Goal: Transaction & Acquisition: Purchase product/service

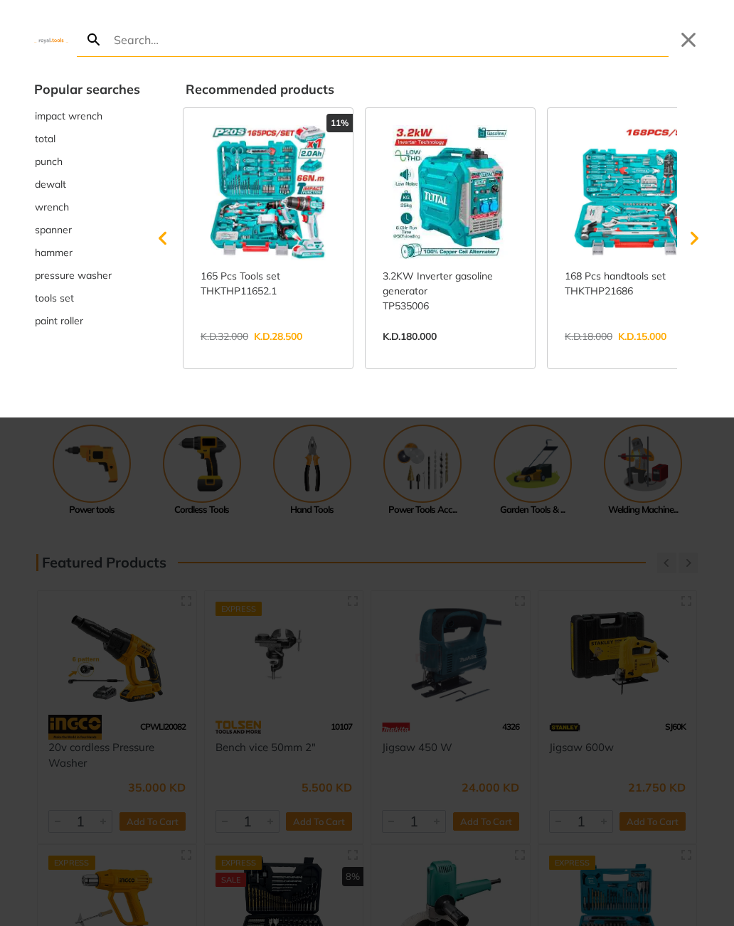
type input "m"
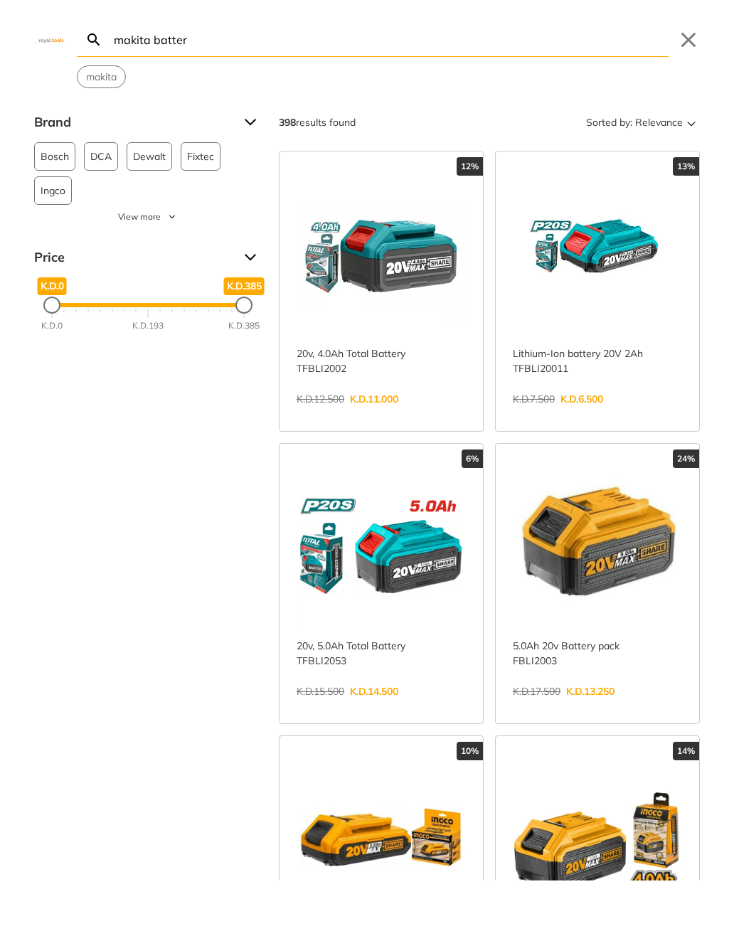
type input "makita batter"
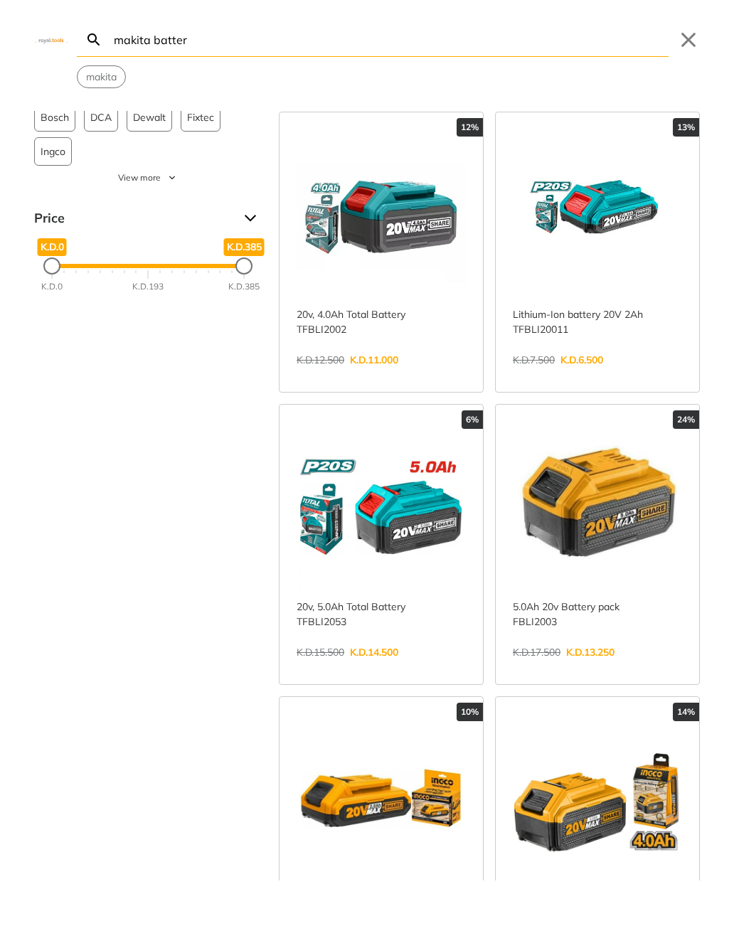
scroll to position [41, 0]
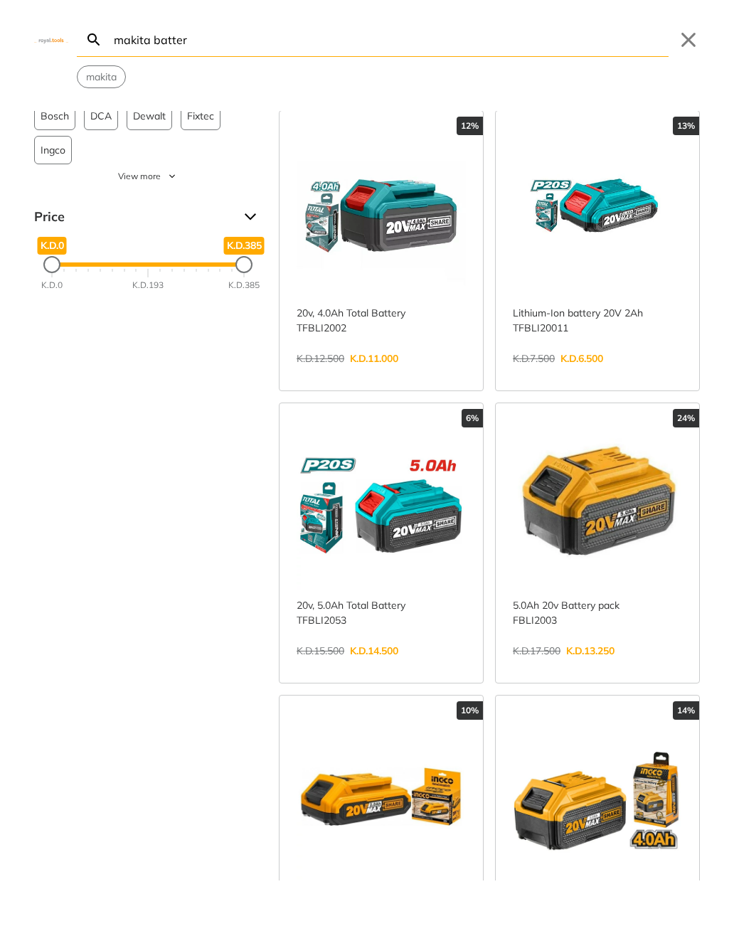
click at [552, 373] on link "View more →" at bounding box center [597, 373] width 169 height 0
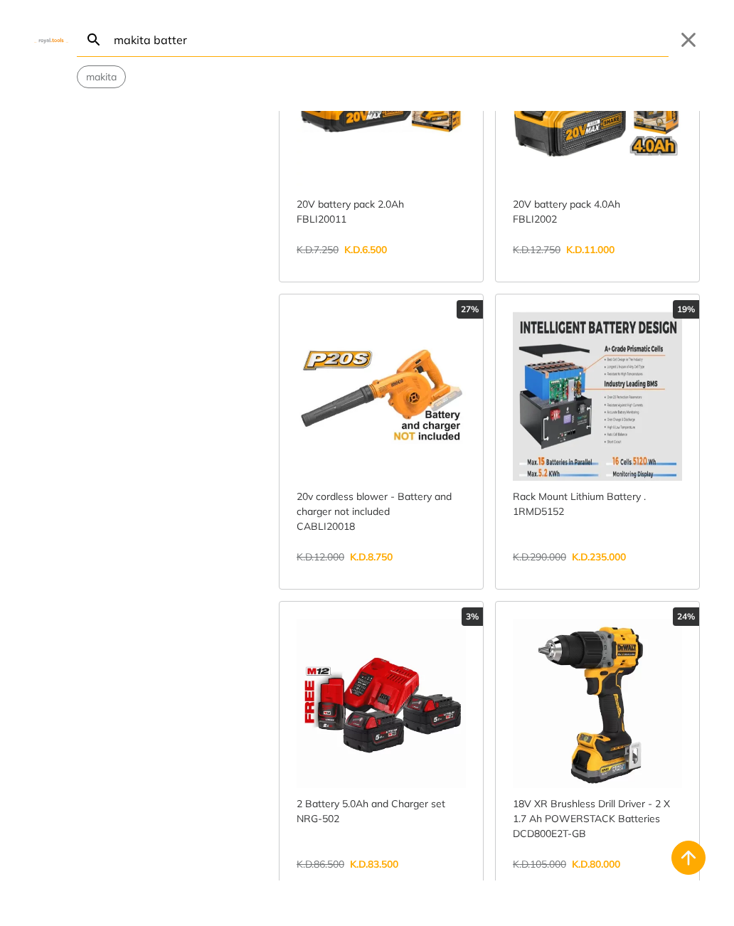
scroll to position [731, 0]
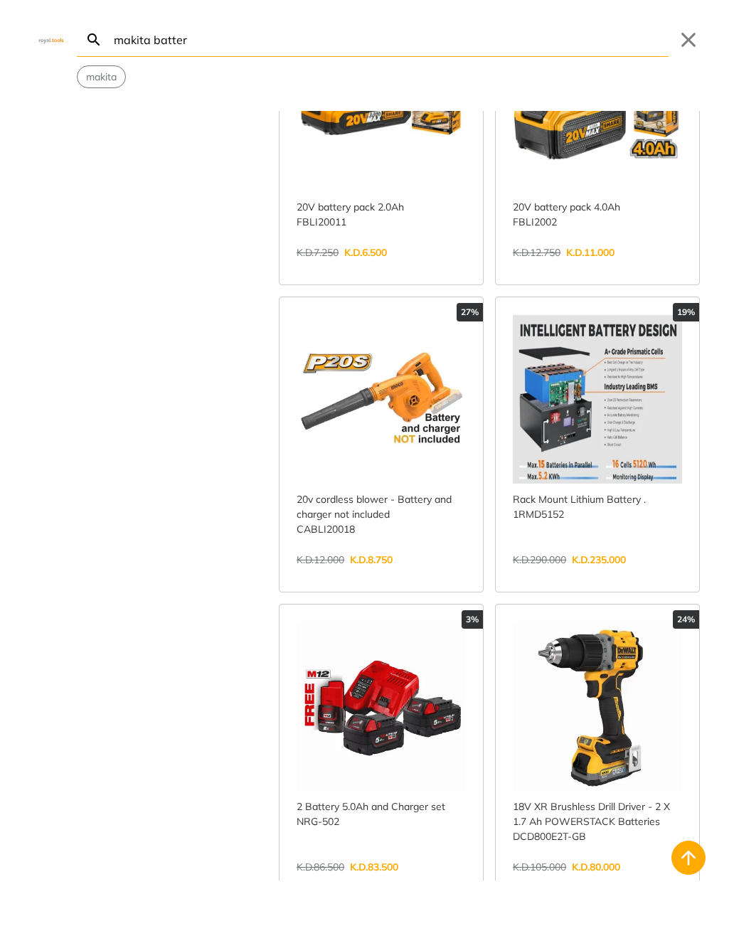
click at [560, 574] on link "View more →" at bounding box center [597, 574] width 169 height 0
